Goal: Find specific page/section: Find specific page/section

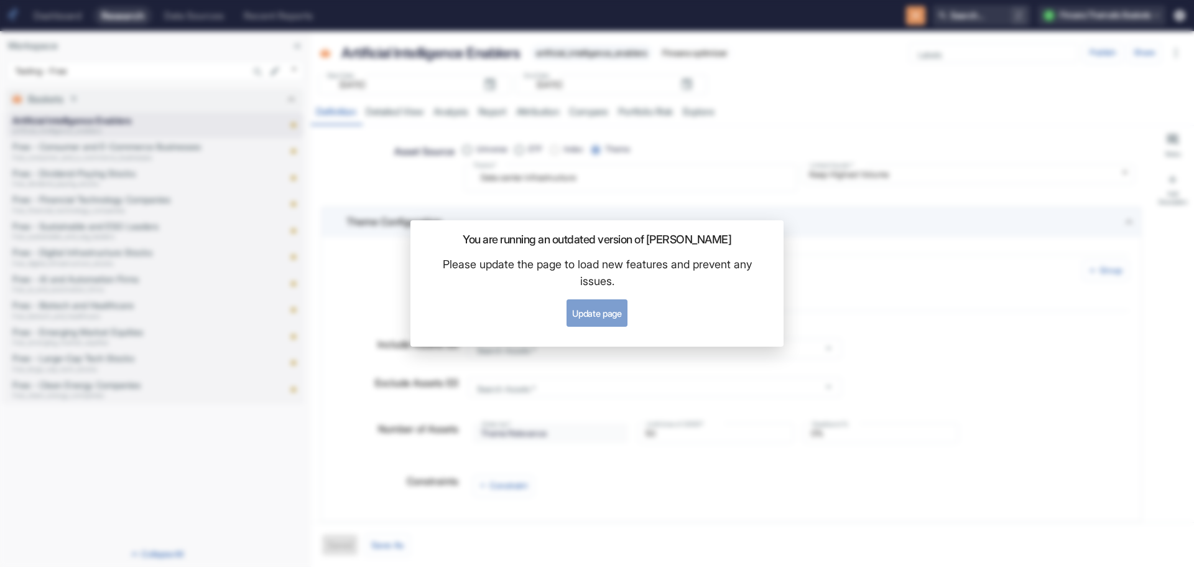
click at [607, 309] on button "Update page" at bounding box center [597, 312] width 60 height 27
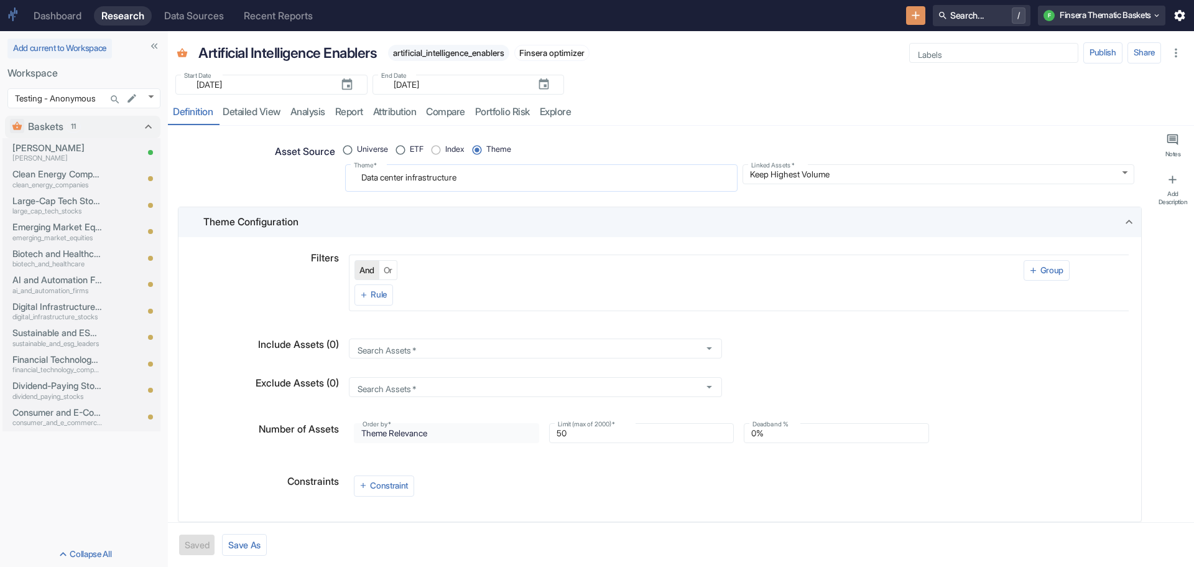
type textarea "x"
click at [260, 109] on link "detailed view" at bounding box center [252, 113] width 68 height 26
